Goal: Book appointment/travel/reservation

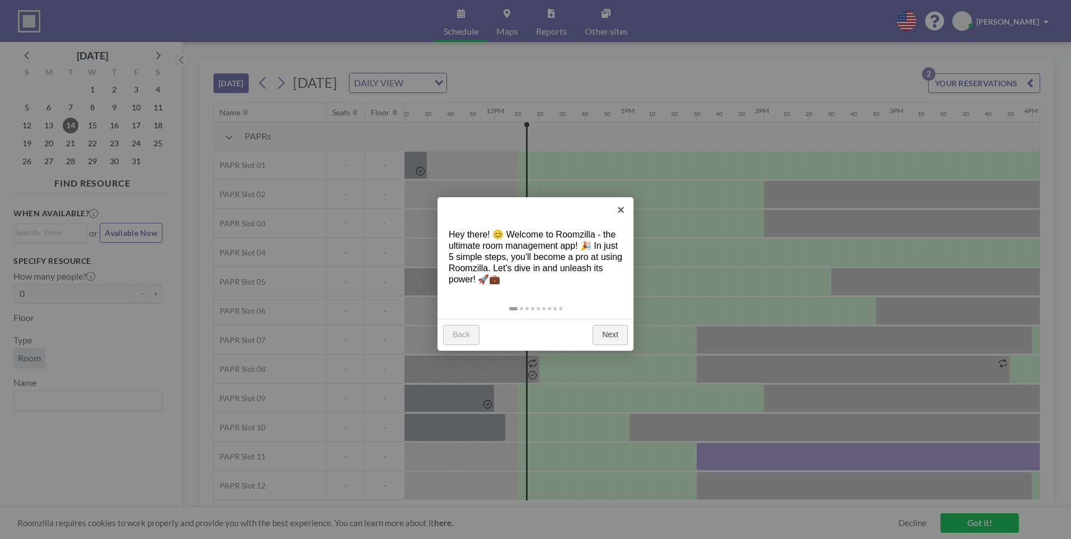
scroll to position [0, 1612]
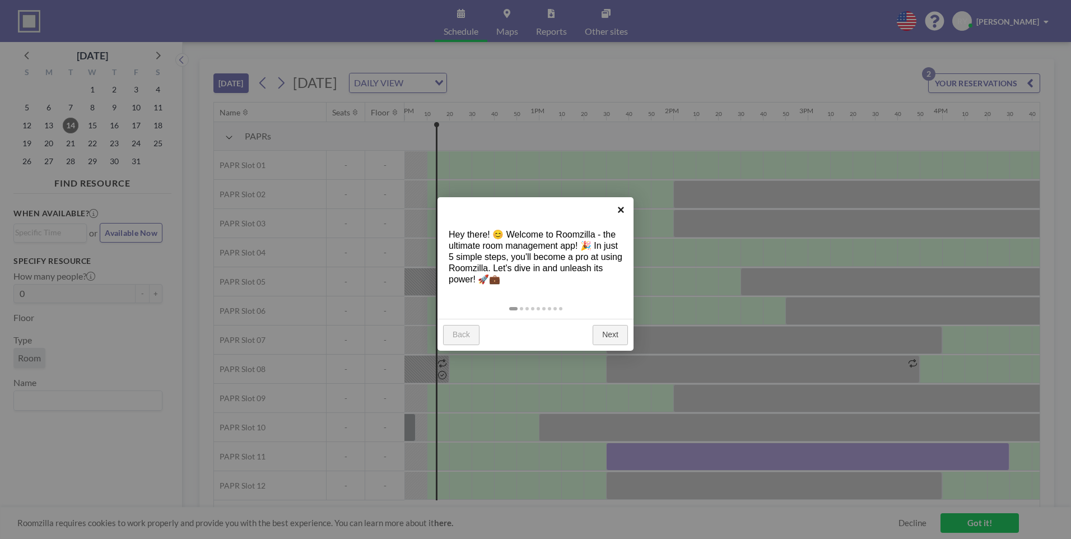
click at [619, 208] on link "×" at bounding box center [620, 209] width 25 height 25
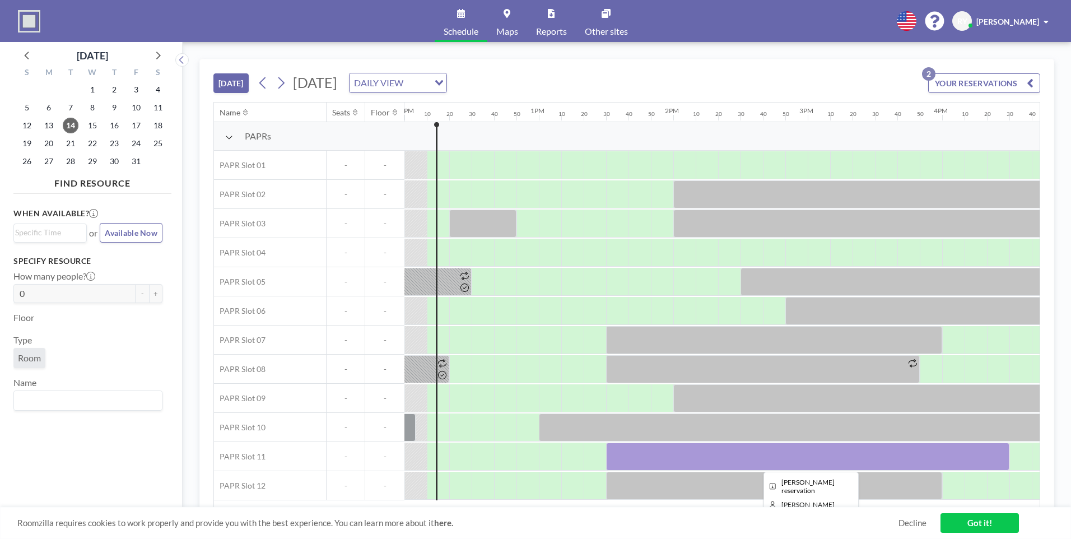
click at [652, 450] on div at bounding box center [807, 456] width 403 height 28
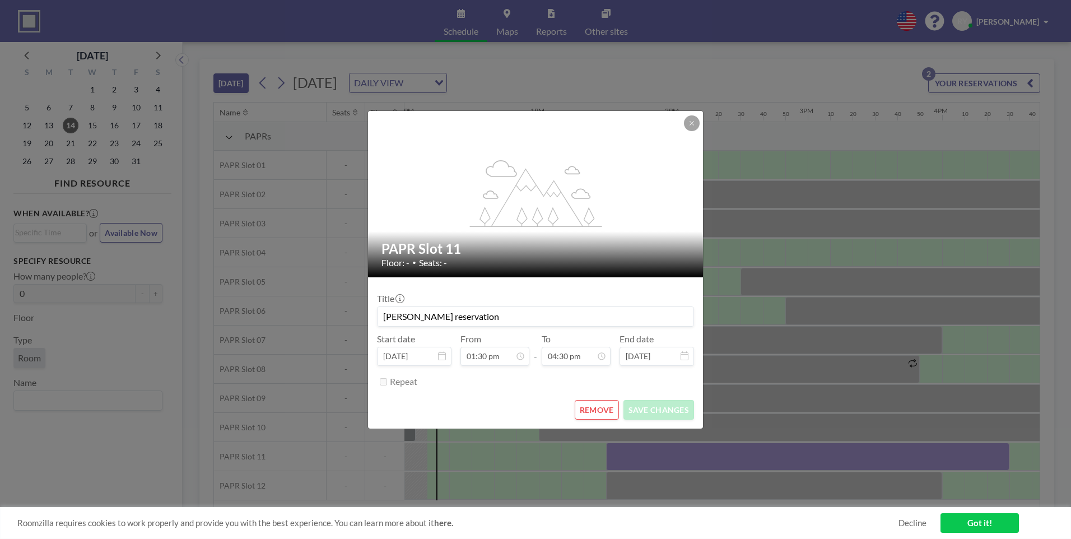
click at [652, 450] on div "flex-grow: 1.2; PAPR Slot 11 Floor: - • Seats: - Title [PERSON_NAME] reservatio…" at bounding box center [535, 269] width 1071 height 539
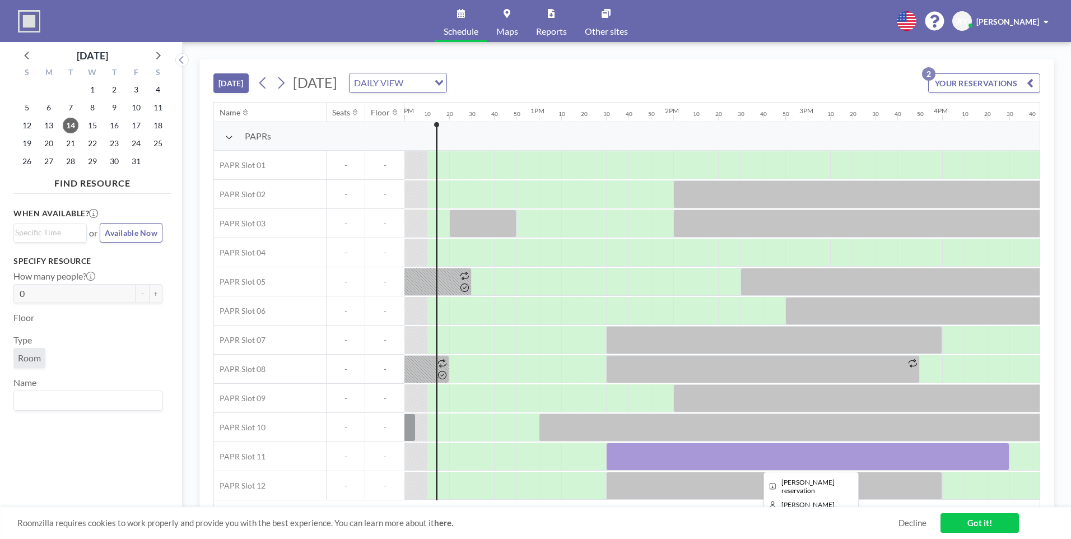
click at [649, 457] on div at bounding box center [807, 456] width 403 height 28
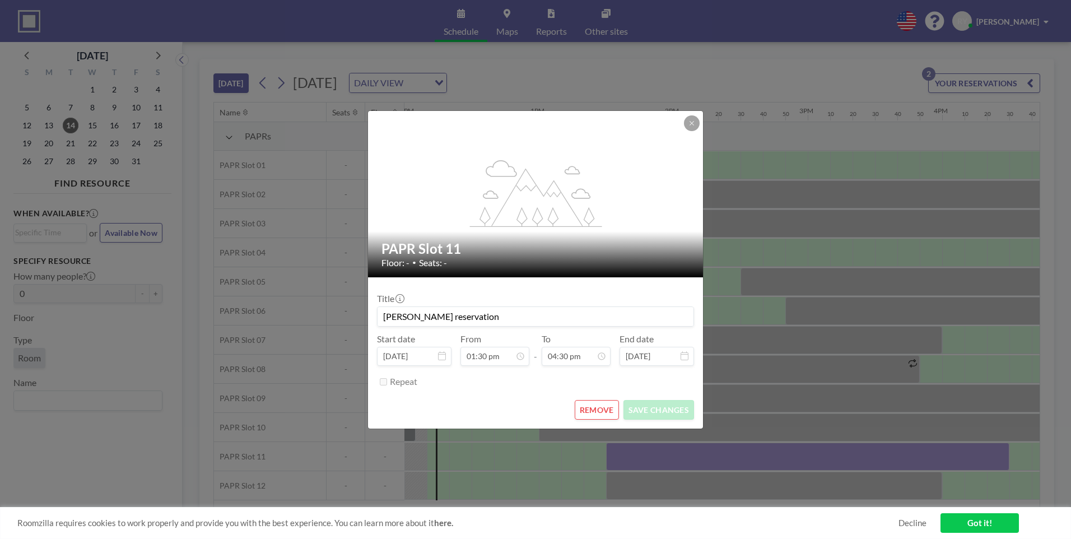
click at [649, 457] on div "flex-grow: 1.2; PAPR Slot 11 Floor: - • Seats: - Title [PERSON_NAME] reservatio…" at bounding box center [535, 269] width 1071 height 539
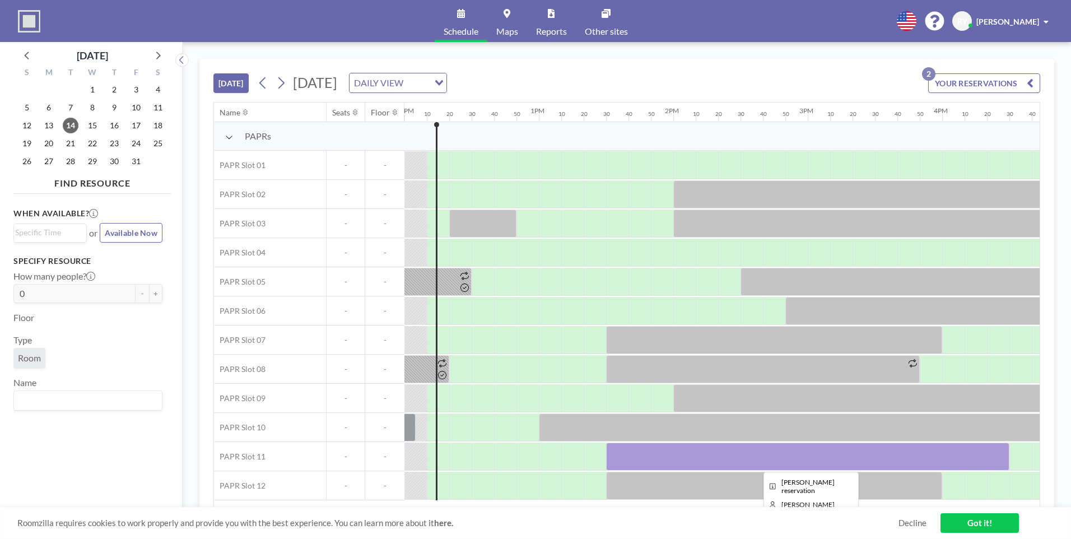
click at [649, 457] on div at bounding box center [807, 456] width 403 height 28
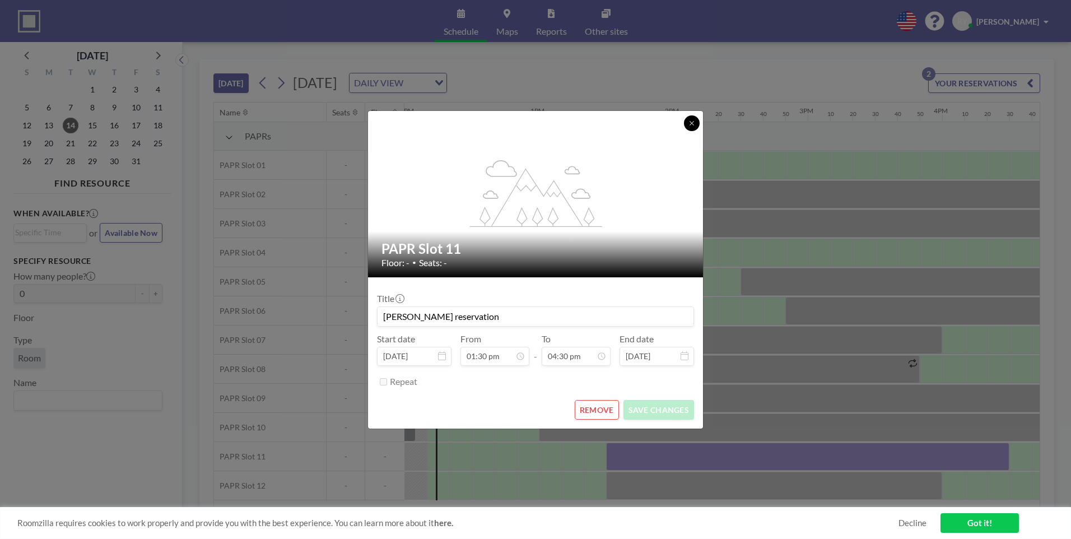
click at [694, 121] on icon at bounding box center [691, 123] width 7 height 7
